Goal: Navigation & Orientation: Go to known website

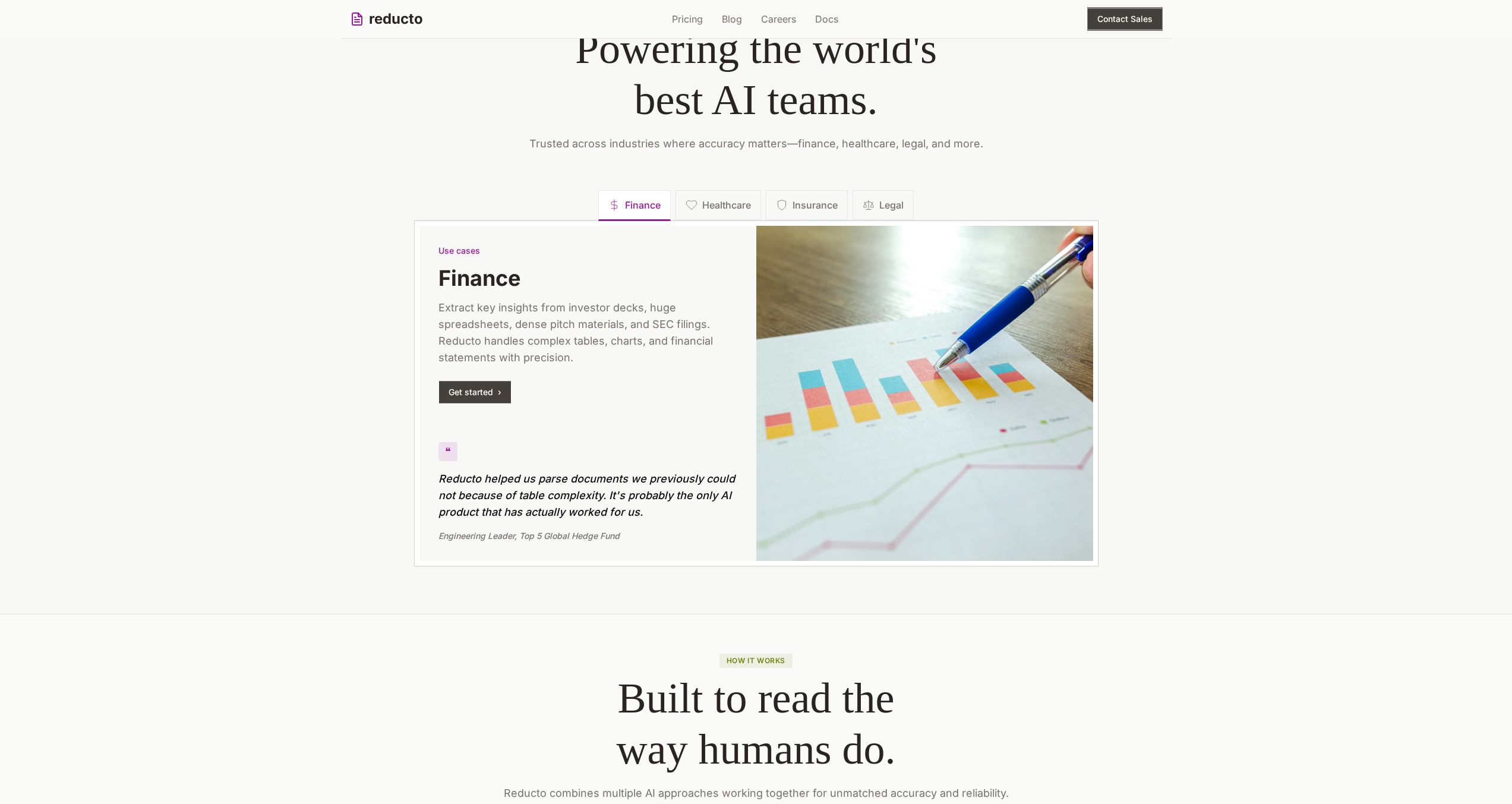
scroll to position [1552, 0]
